Goal: Information Seeking & Learning: Learn about a topic

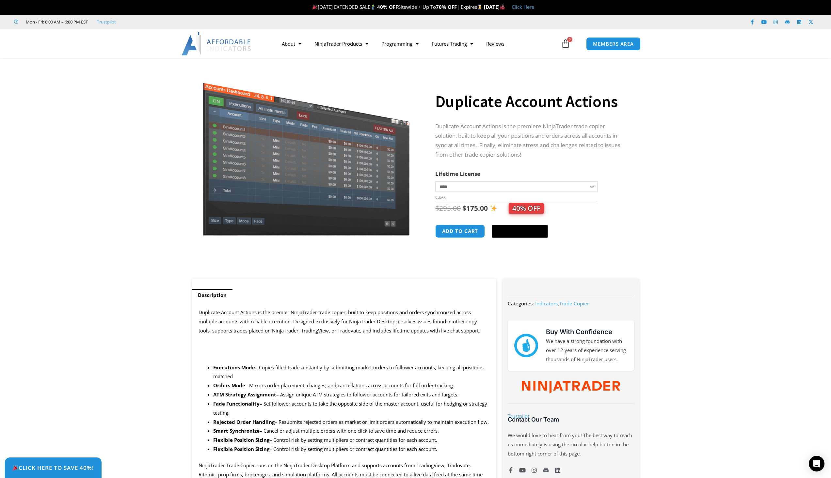
click at [357, 170] on img at bounding box center [306, 153] width 210 height 167
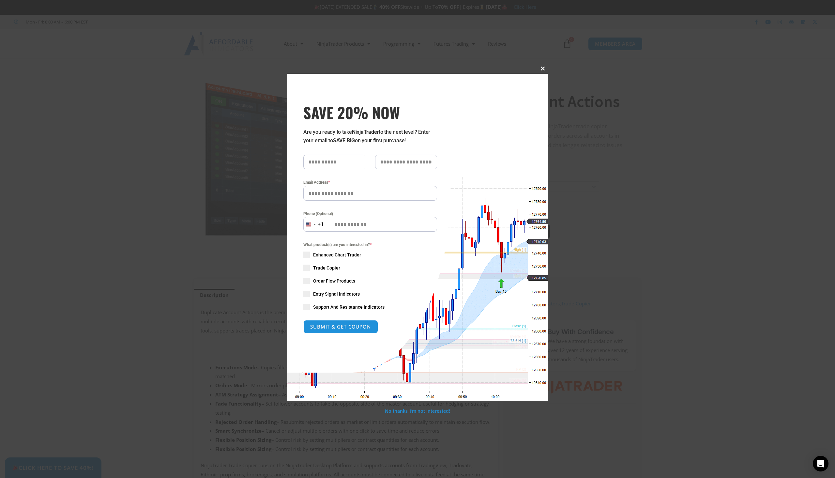
click at [544, 67] on span at bounding box center [543, 69] width 10 height 4
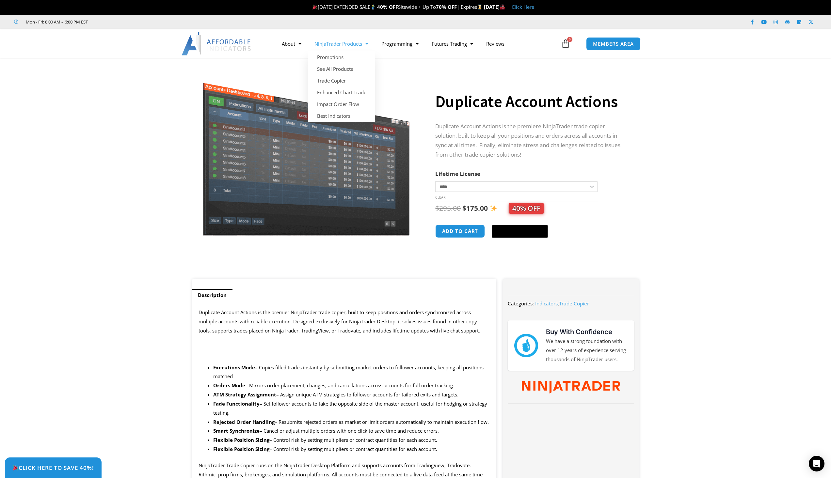
click at [354, 40] on link "NinjaTrader Products" at bounding box center [341, 43] width 67 height 15
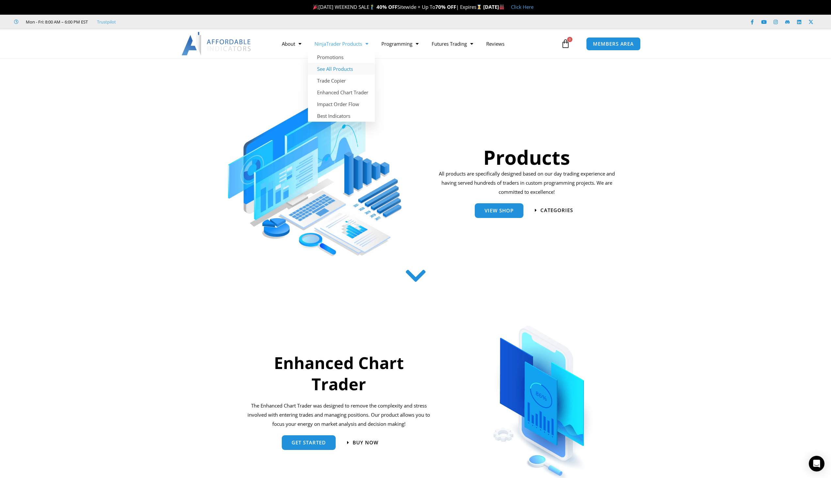
click at [342, 66] on link "See All Products" at bounding box center [341, 69] width 67 height 12
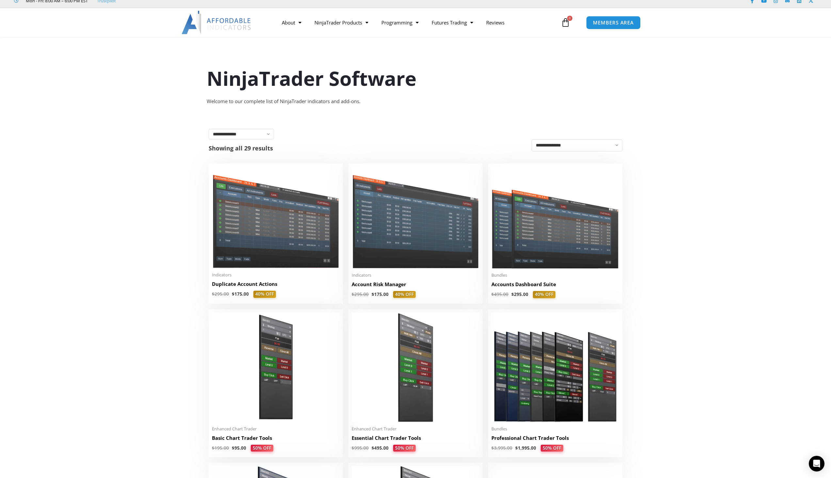
scroll to position [22, 0]
click at [390, 232] on img at bounding box center [415, 217] width 128 height 102
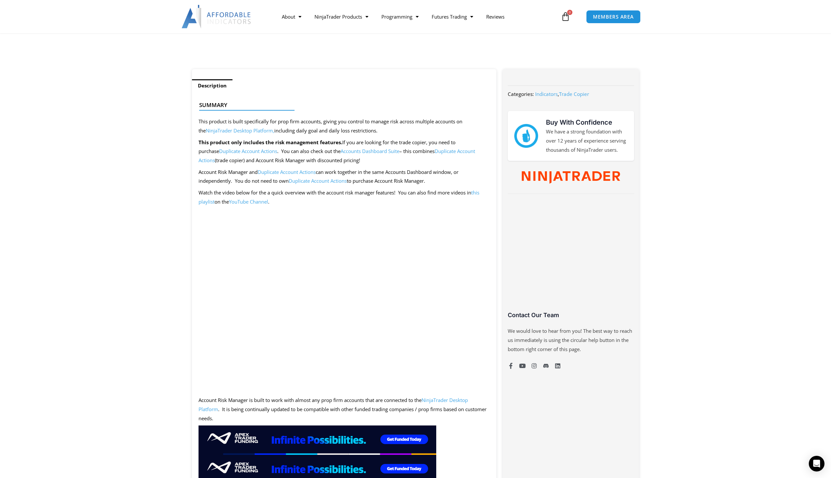
scroll to position [199, 0]
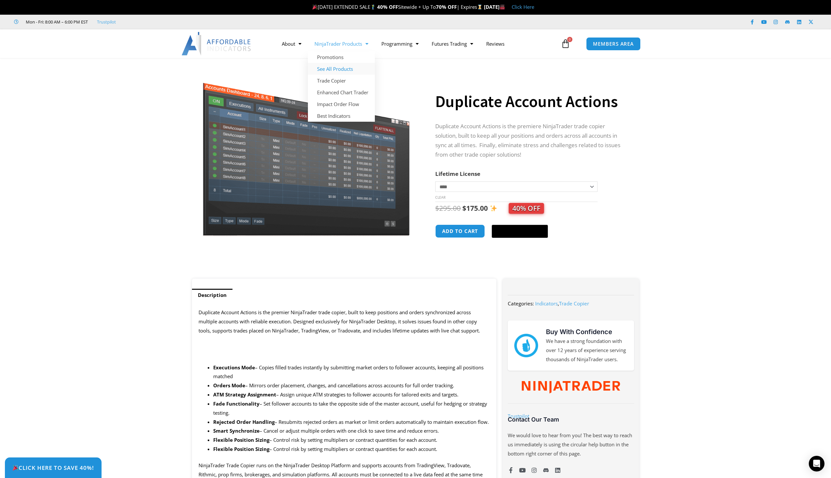
click at [329, 72] on link "See All Products" at bounding box center [341, 69] width 67 height 12
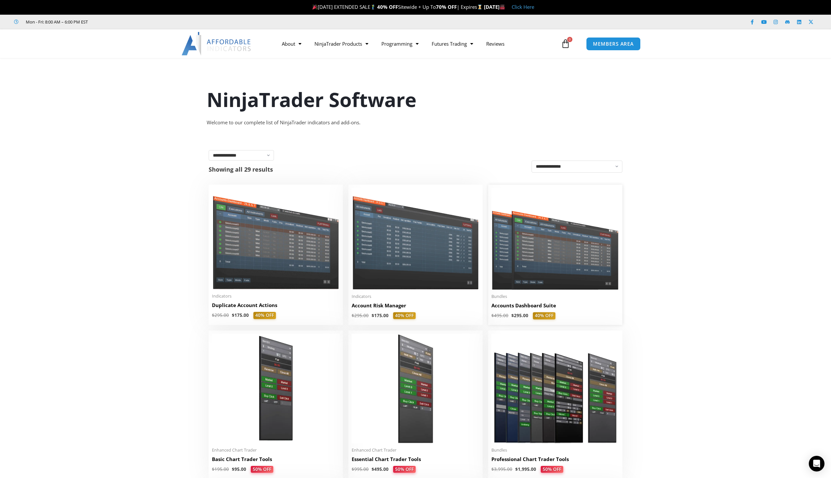
click at [545, 238] on img at bounding box center [555, 239] width 128 height 102
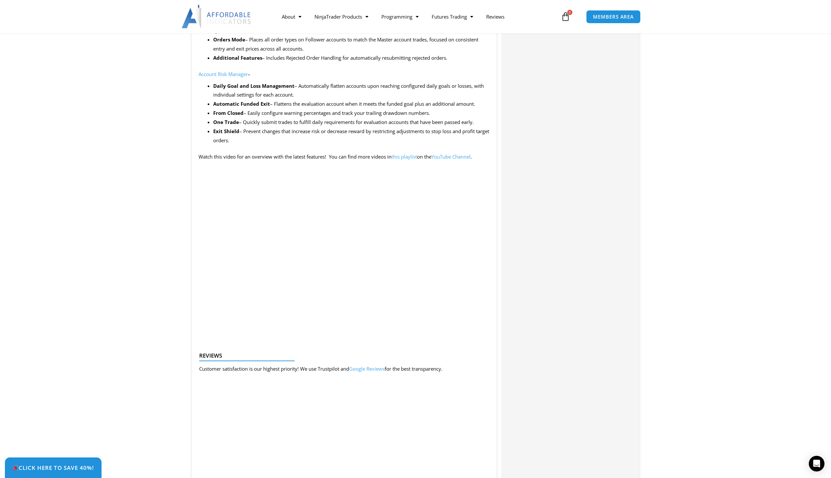
scroll to position [620, 0]
